Goal: Information Seeking & Learning: Learn about a topic

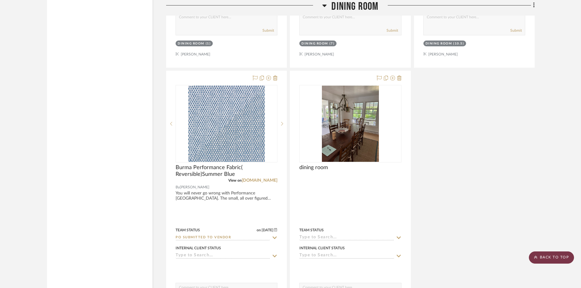
click at [547, 253] on scroll-to-top-button "BACK TO TOP" at bounding box center [551, 257] width 45 height 12
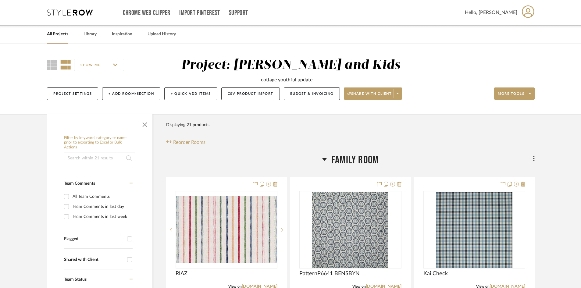
click at [61, 35] on link "All Projects" at bounding box center [57, 34] width 21 height 8
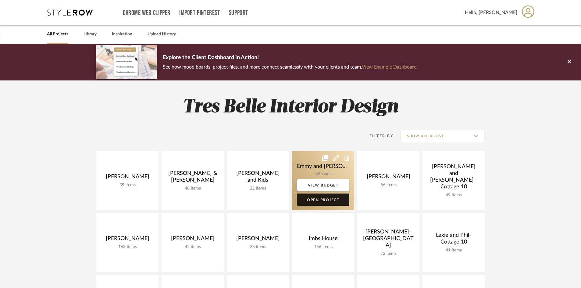
click at [322, 200] on link "Open Project" at bounding box center [323, 200] width 52 height 12
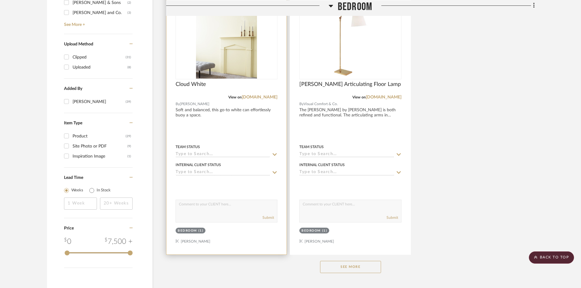
scroll to position [731, 0]
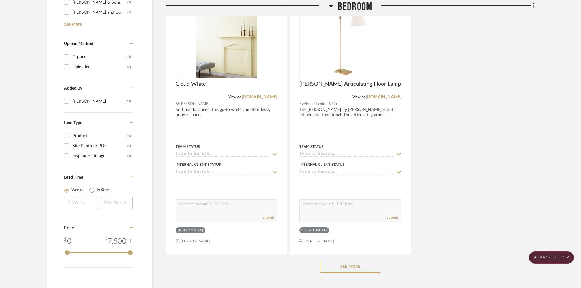
click at [338, 266] on button "See More" at bounding box center [350, 267] width 61 height 12
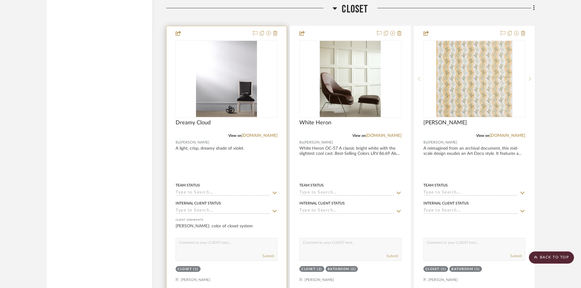
scroll to position [2377, 0]
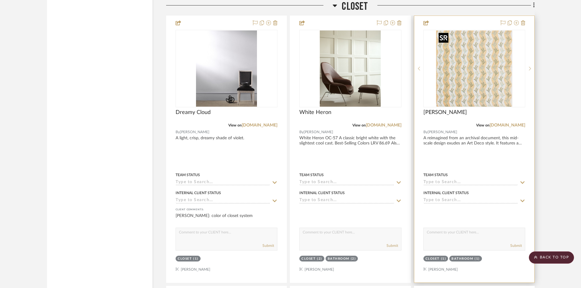
click at [0, 0] on img at bounding box center [0, 0] width 0 height 0
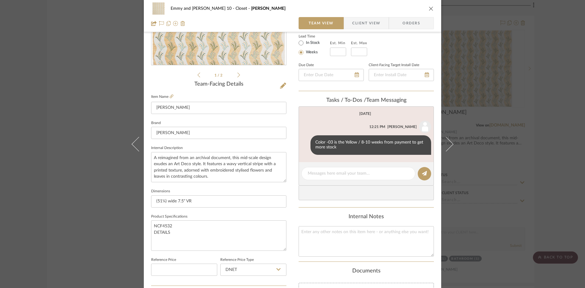
scroll to position [122, 0]
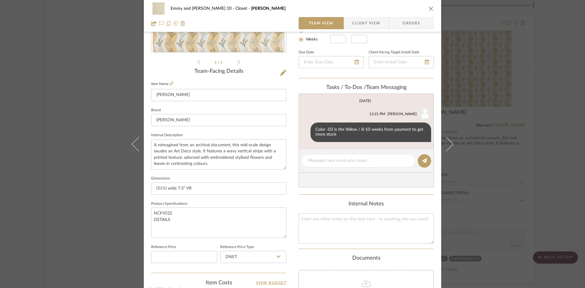
click at [429, 9] on icon "close" at bounding box center [431, 8] width 5 height 5
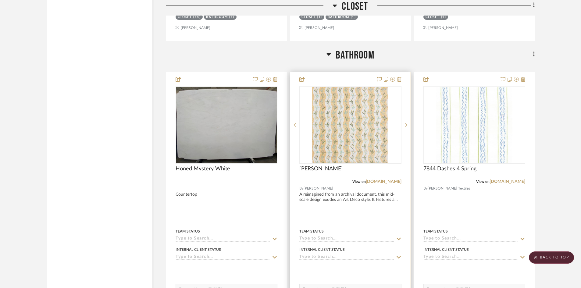
scroll to position [2895, 0]
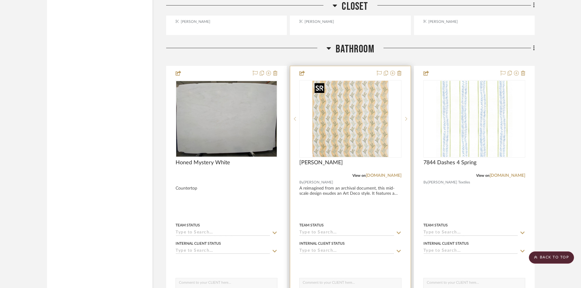
click at [0, 0] on img at bounding box center [0, 0] width 0 height 0
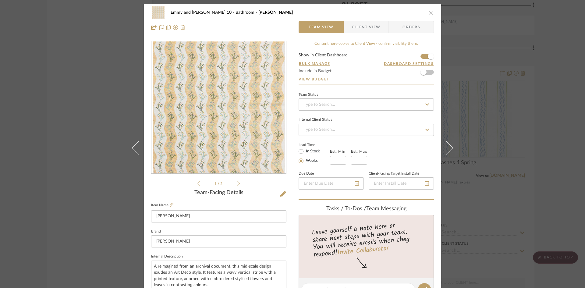
scroll to position [0, 0]
click at [429, 13] on icon "close" at bounding box center [431, 13] width 5 height 5
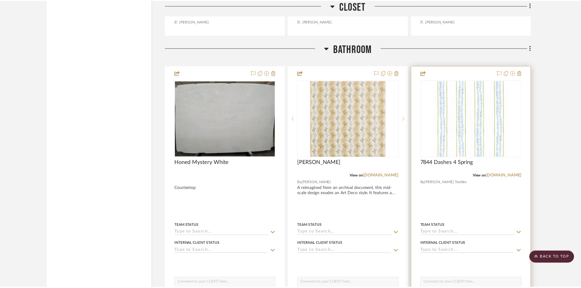
scroll to position [2895, 0]
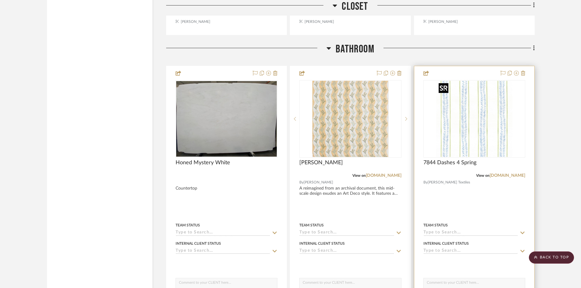
click at [467, 141] on img "0" at bounding box center [474, 119] width 76 height 76
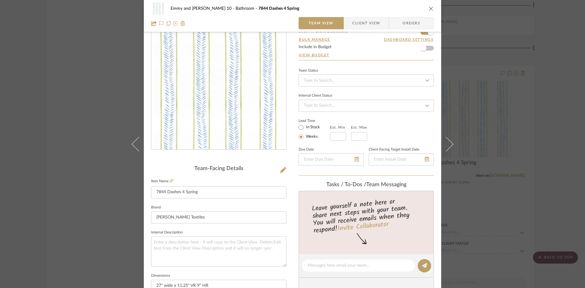
scroll to position [0, 0]
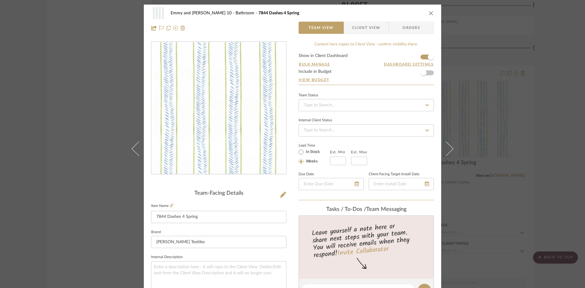
click at [429, 13] on icon "close" at bounding box center [431, 13] width 5 height 5
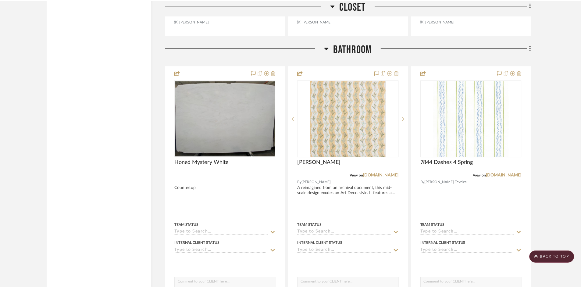
scroll to position [2895, 0]
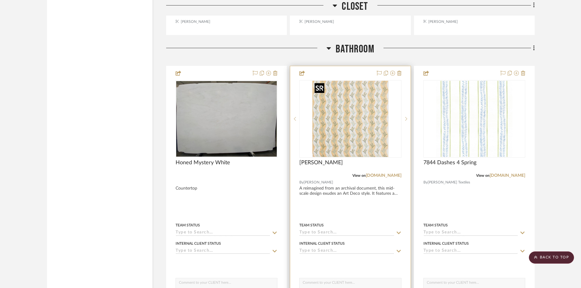
click at [349, 135] on img "0" at bounding box center [350, 119] width 76 height 76
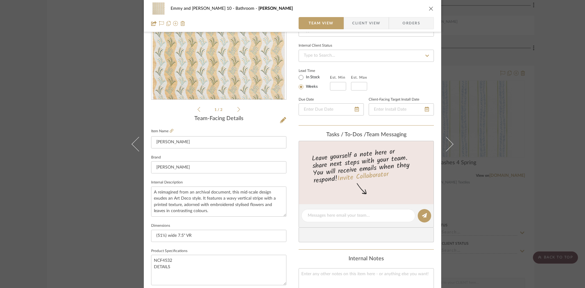
scroll to position [0, 0]
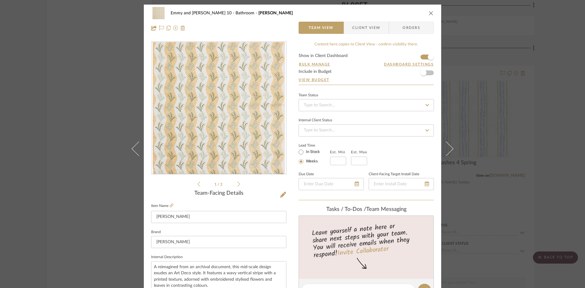
click at [429, 12] on icon "close" at bounding box center [431, 13] width 5 height 5
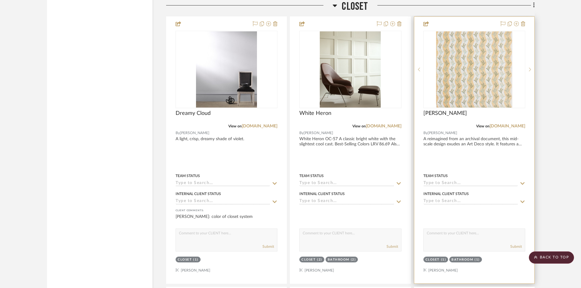
scroll to position [2347, 0]
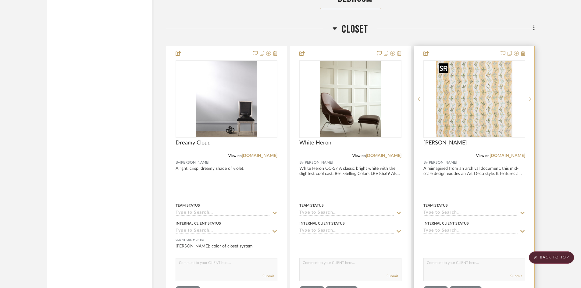
click at [463, 102] on img "0" at bounding box center [474, 99] width 76 height 76
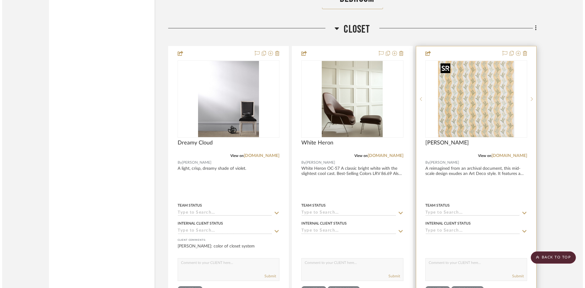
scroll to position [0, 0]
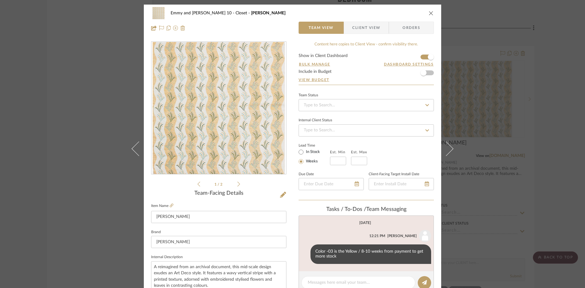
click at [429, 12] on icon "close" at bounding box center [431, 13] width 5 height 5
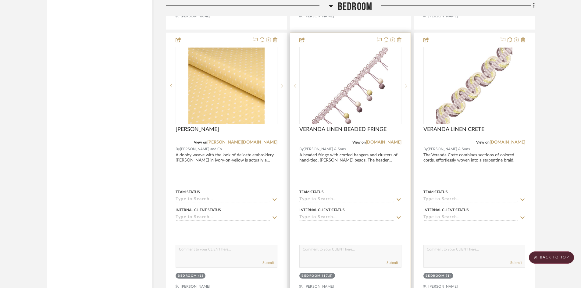
scroll to position [1219, 0]
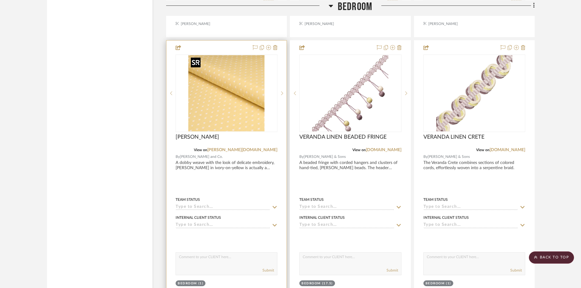
click at [224, 94] on img "0" at bounding box center [226, 93] width 76 height 76
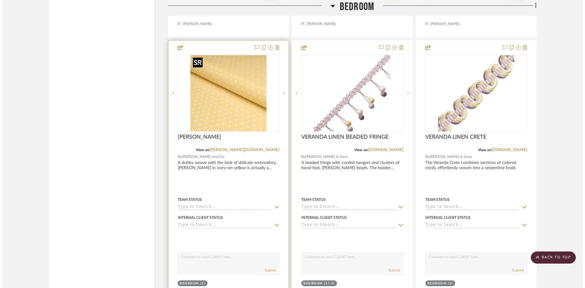
scroll to position [0, 0]
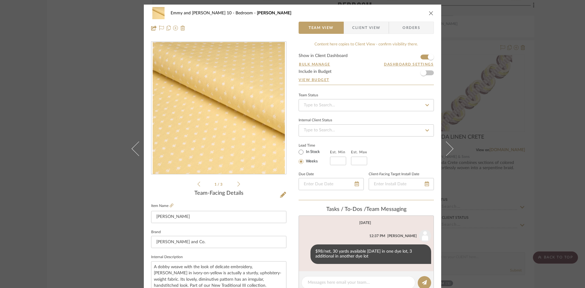
click at [431, 11] on icon "close" at bounding box center [431, 13] width 5 height 5
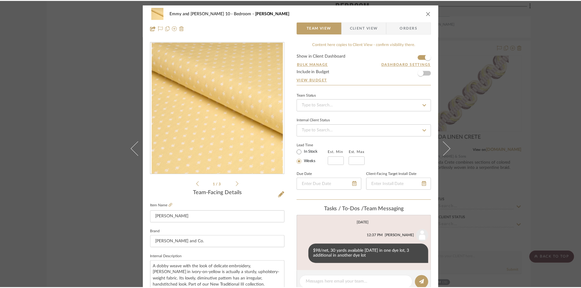
scroll to position [1219, 0]
